Goal: Information Seeking & Learning: Learn about a topic

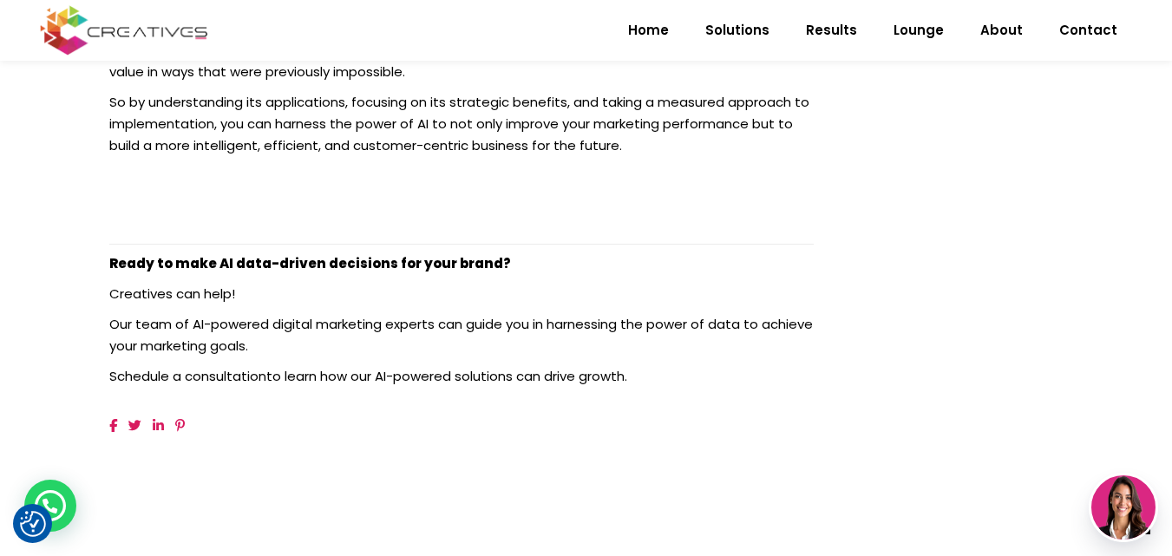
scroll to position [3219, 0]
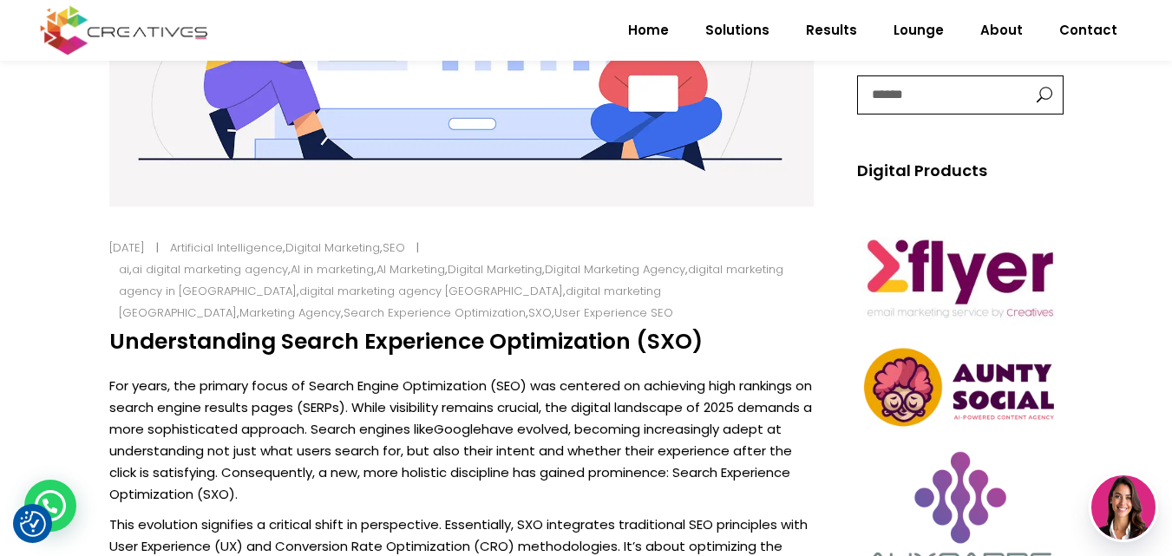
scroll to position [781, 0]
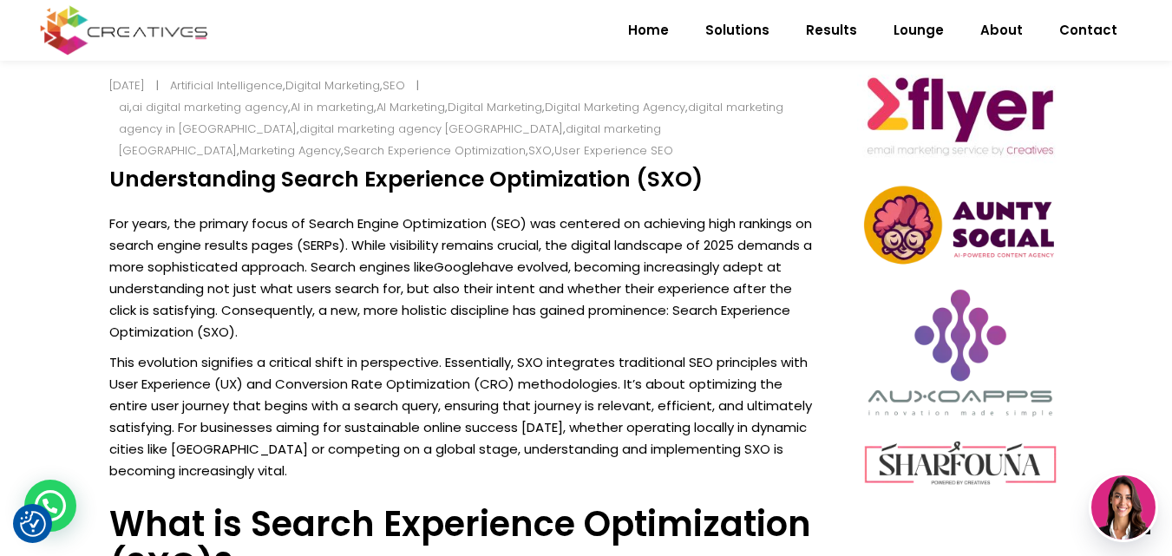
drag, startPoint x: 434, startPoint y: 299, endPoint x: 781, endPoint y: 331, distance: 348.6
click at [781, 331] on p "For years, the primary focus of Search Engine Optimization (SEO) was centered o…" at bounding box center [462, 278] width 706 height 130
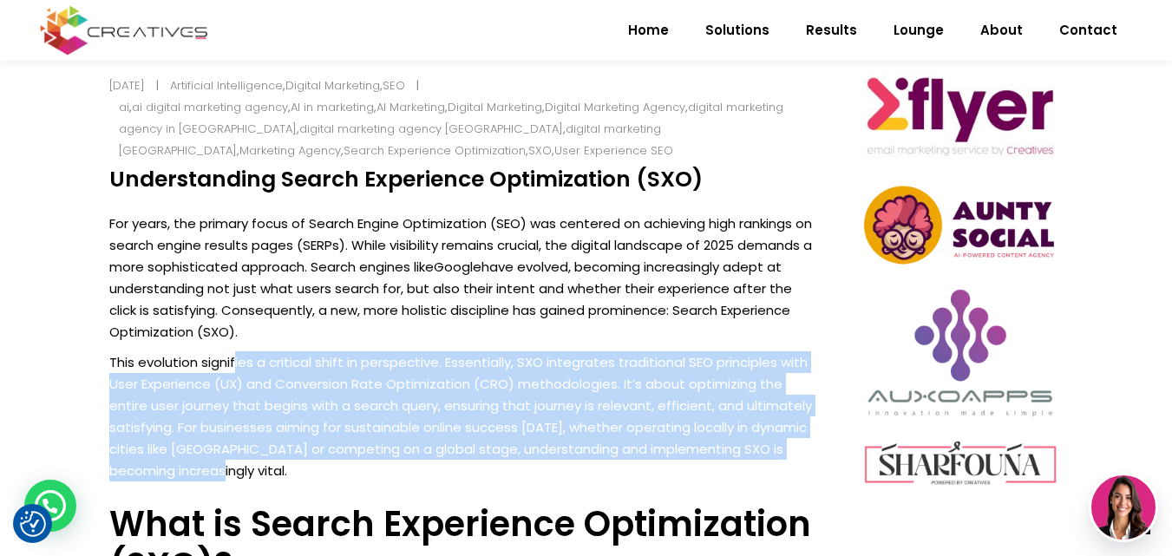
drag, startPoint x: 236, startPoint y: 364, endPoint x: 414, endPoint y: 473, distance: 208.8
click at [413, 473] on p "This evolution signifies a critical shift in perspective. Essentially, SXO inte…" at bounding box center [462, 416] width 706 height 130
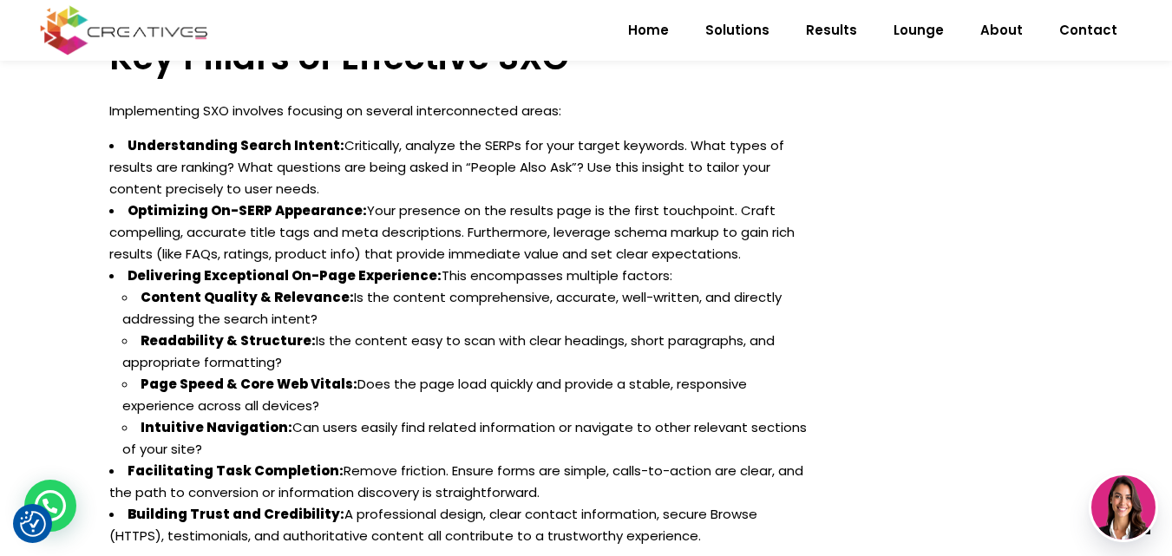
scroll to position [3075, 0]
